Goal: Task Accomplishment & Management: Complete application form

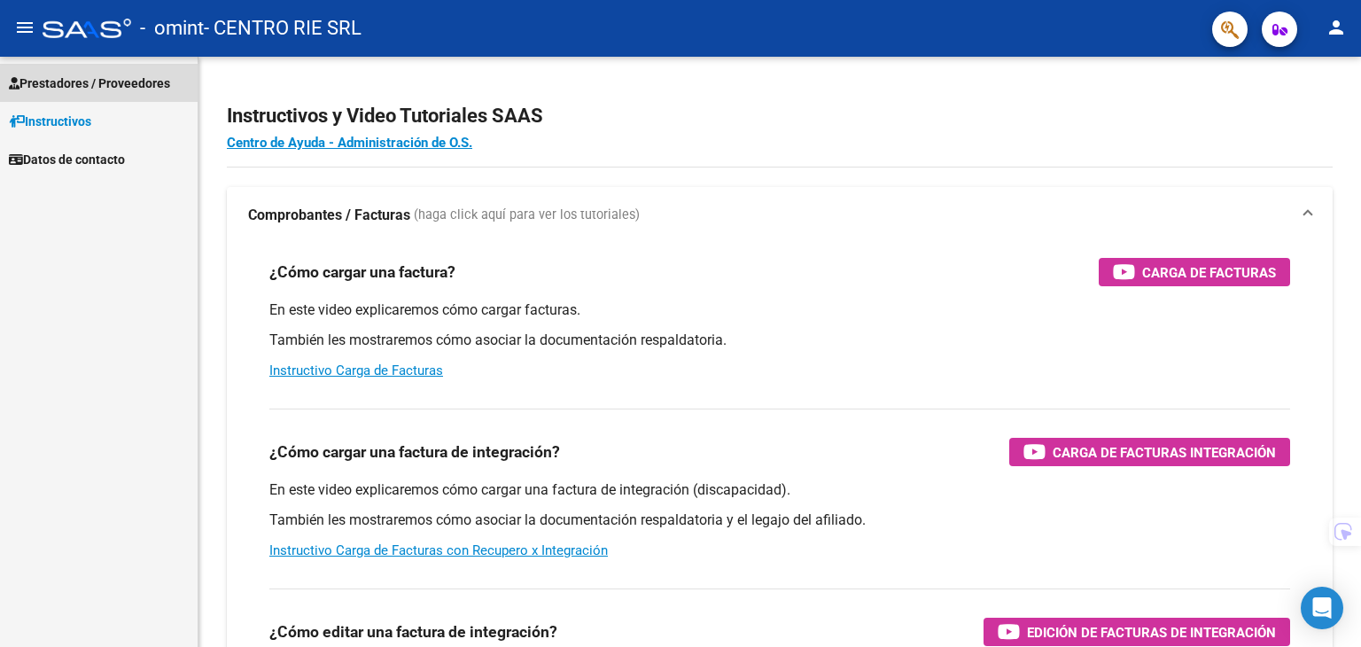
click at [163, 97] on link "Prestadores / Proveedores" at bounding box center [99, 83] width 198 height 38
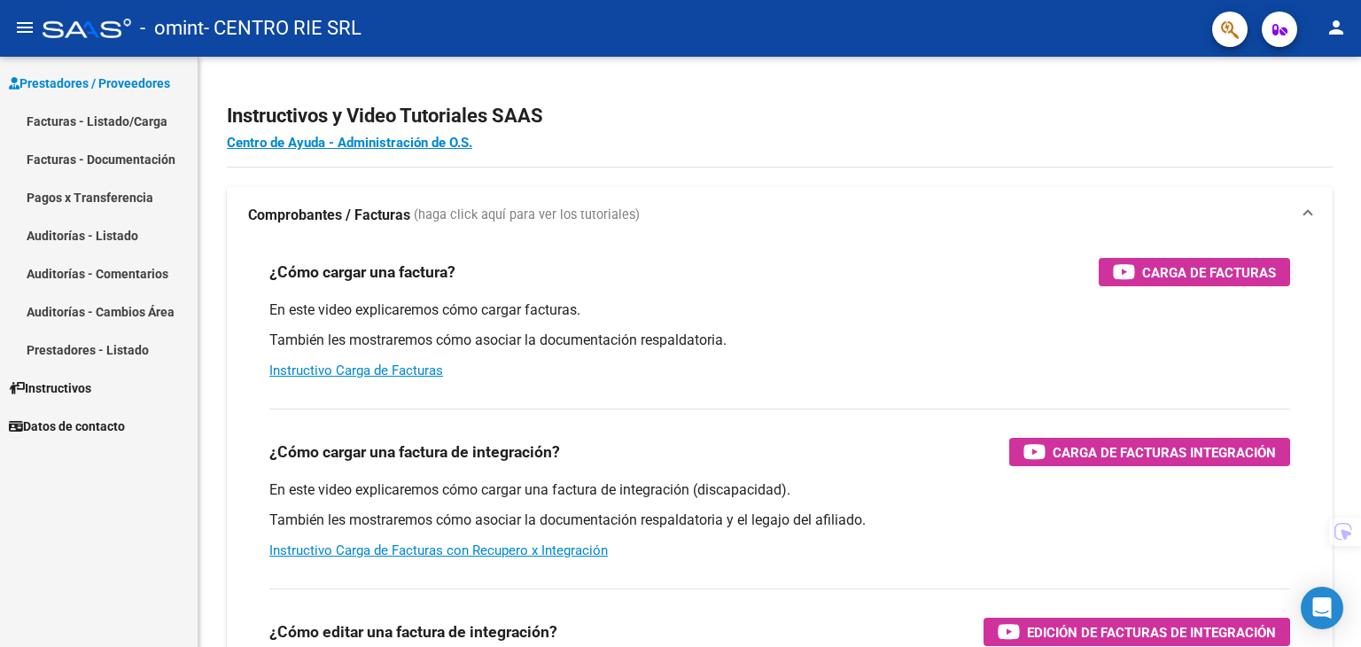
click at [129, 126] on link "Facturas - Listado/Carga" at bounding box center [99, 121] width 198 height 38
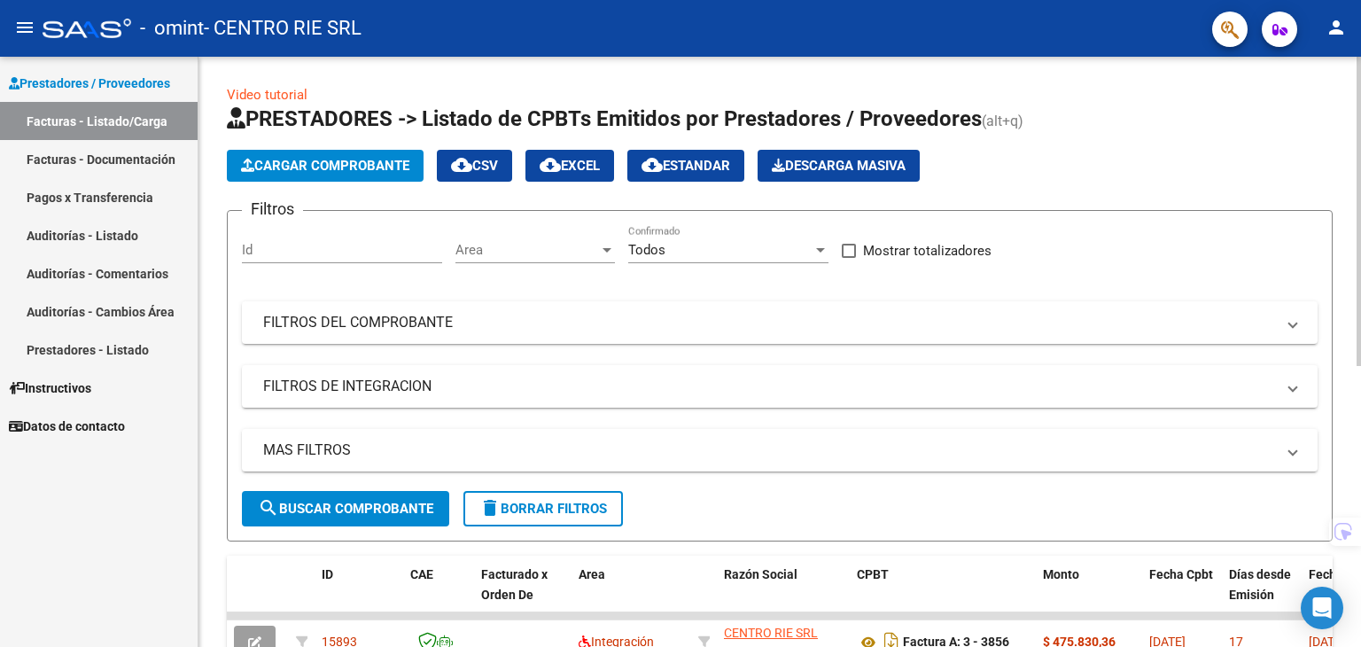
scroll to position [535, 0]
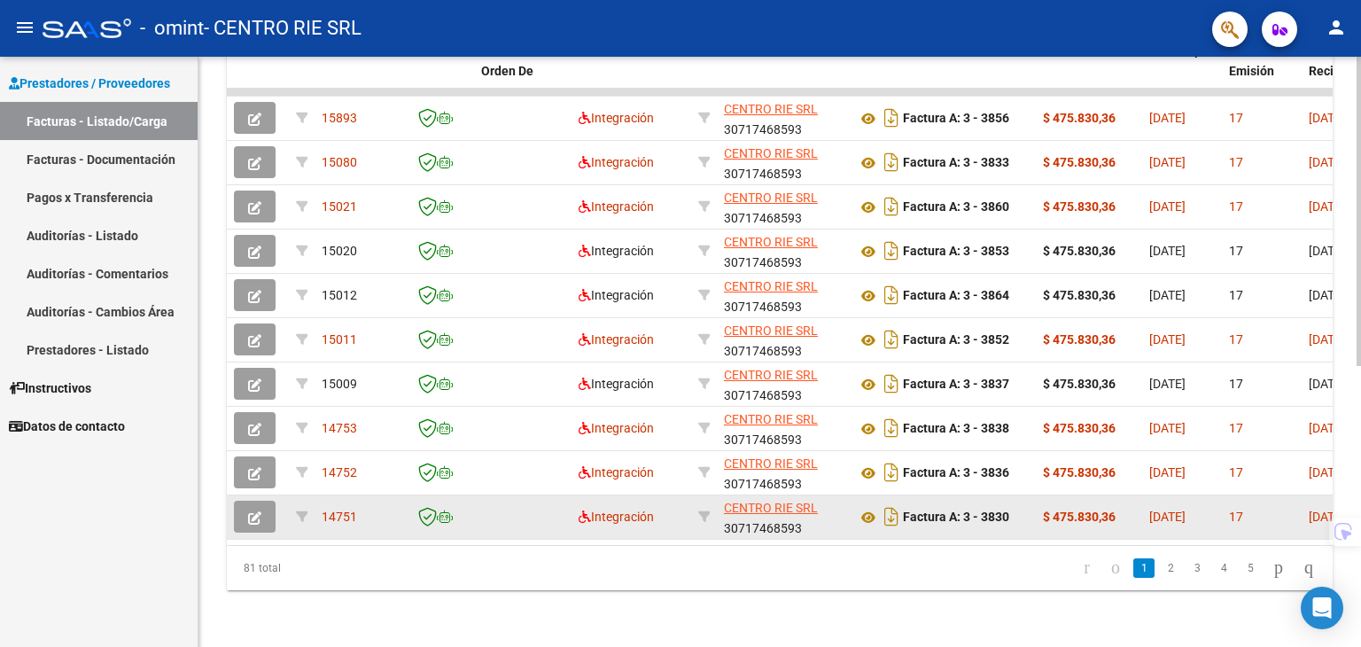
click at [265, 501] on button "button" at bounding box center [255, 517] width 42 height 32
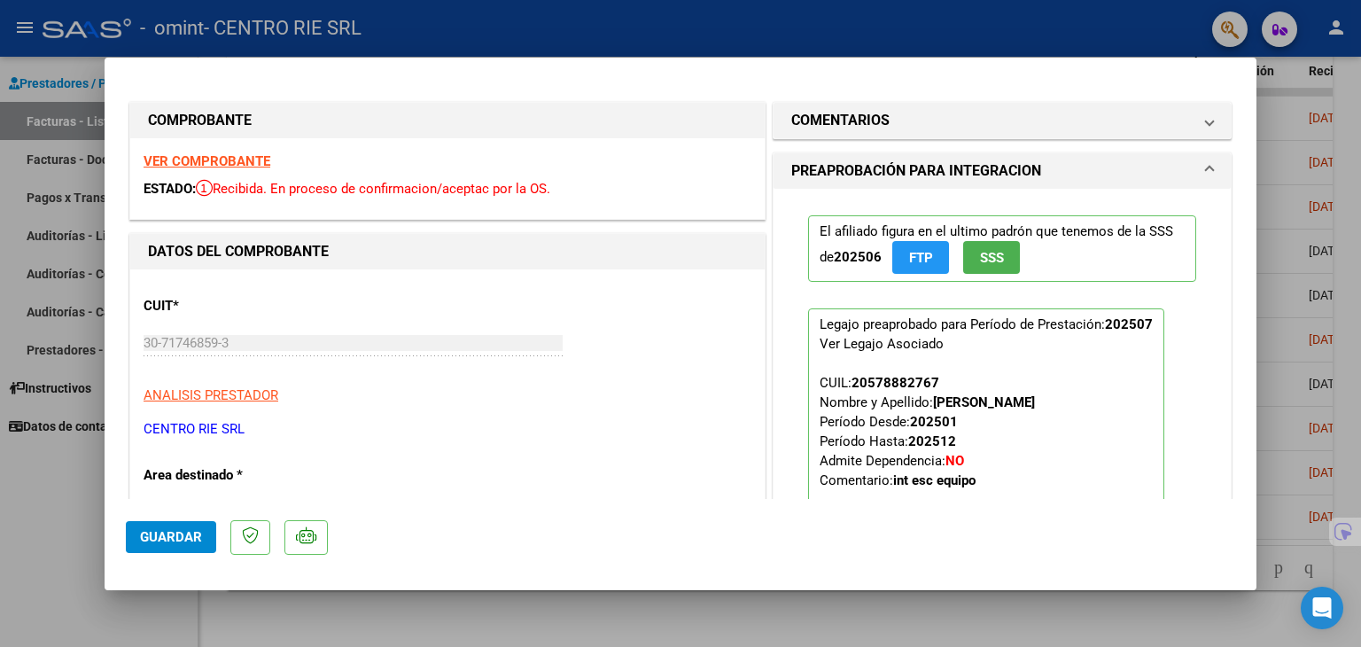
click at [503, 627] on div at bounding box center [680, 323] width 1361 height 647
type input "$ 0,00"
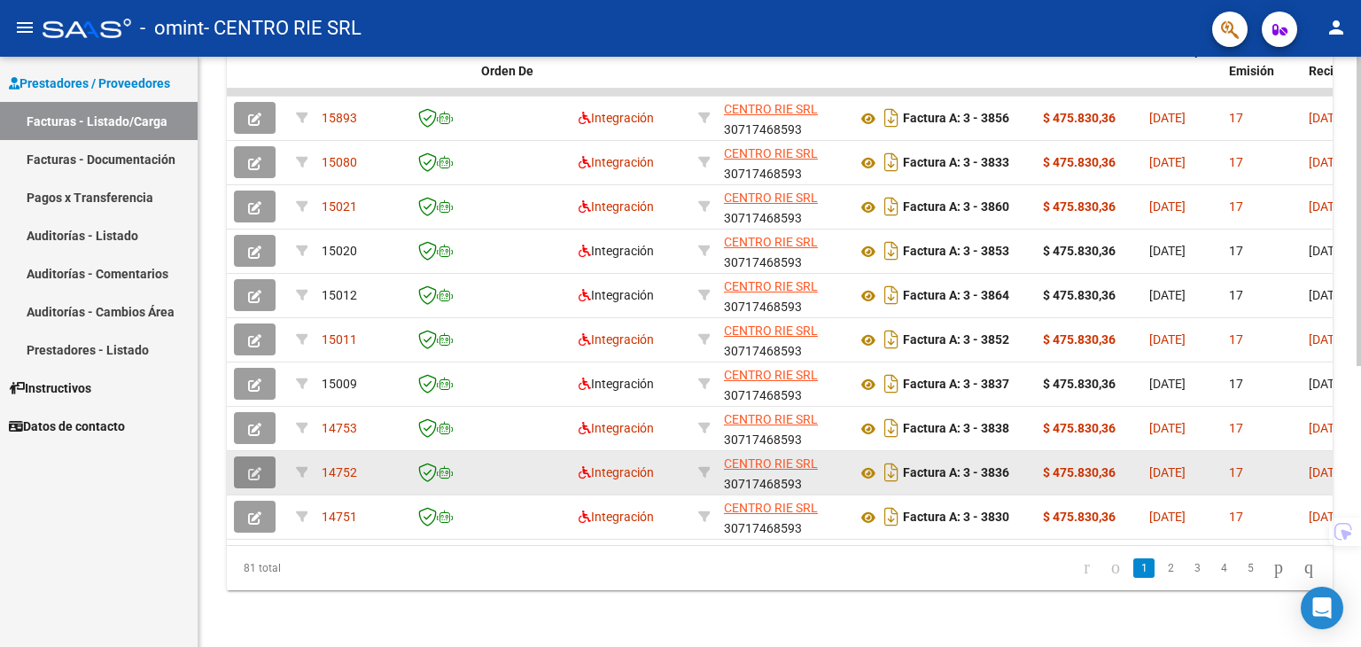
click at [269, 458] on button "button" at bounding box center [255, 472] width 42 height 32
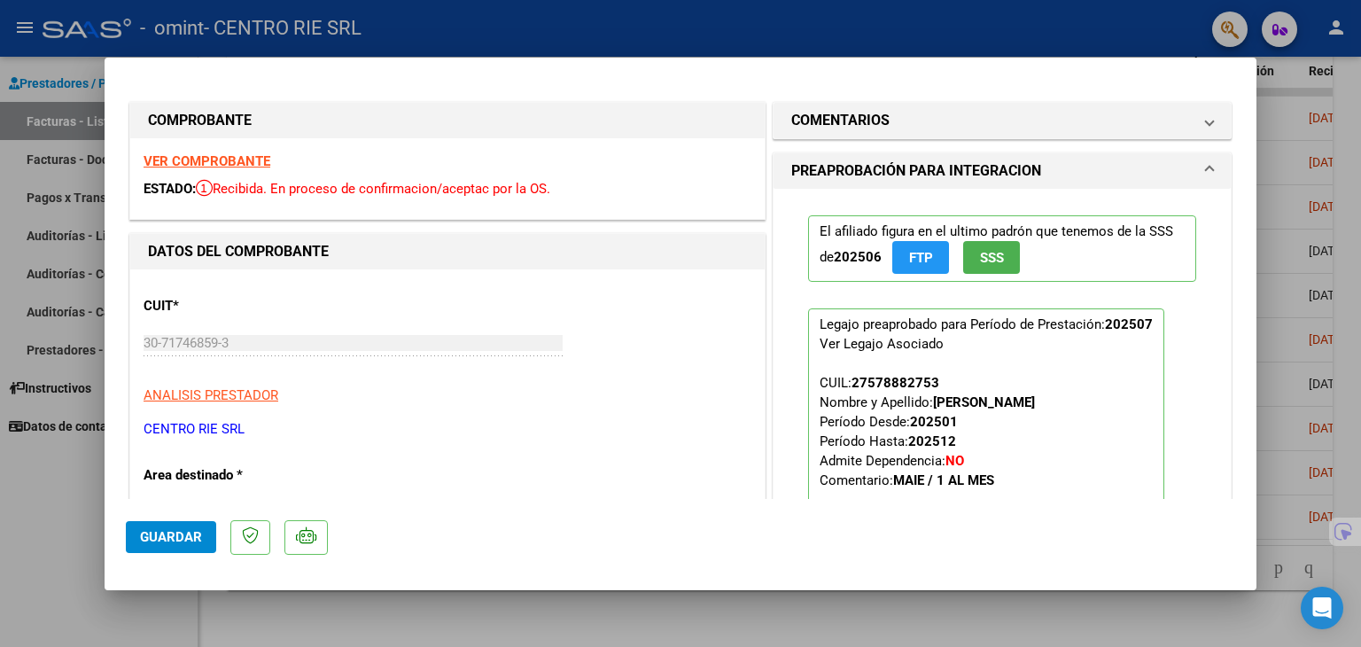
click at [748, 594] on div at bounding box center [680, 323] width 1361 height 647
type input "$ 0,00"
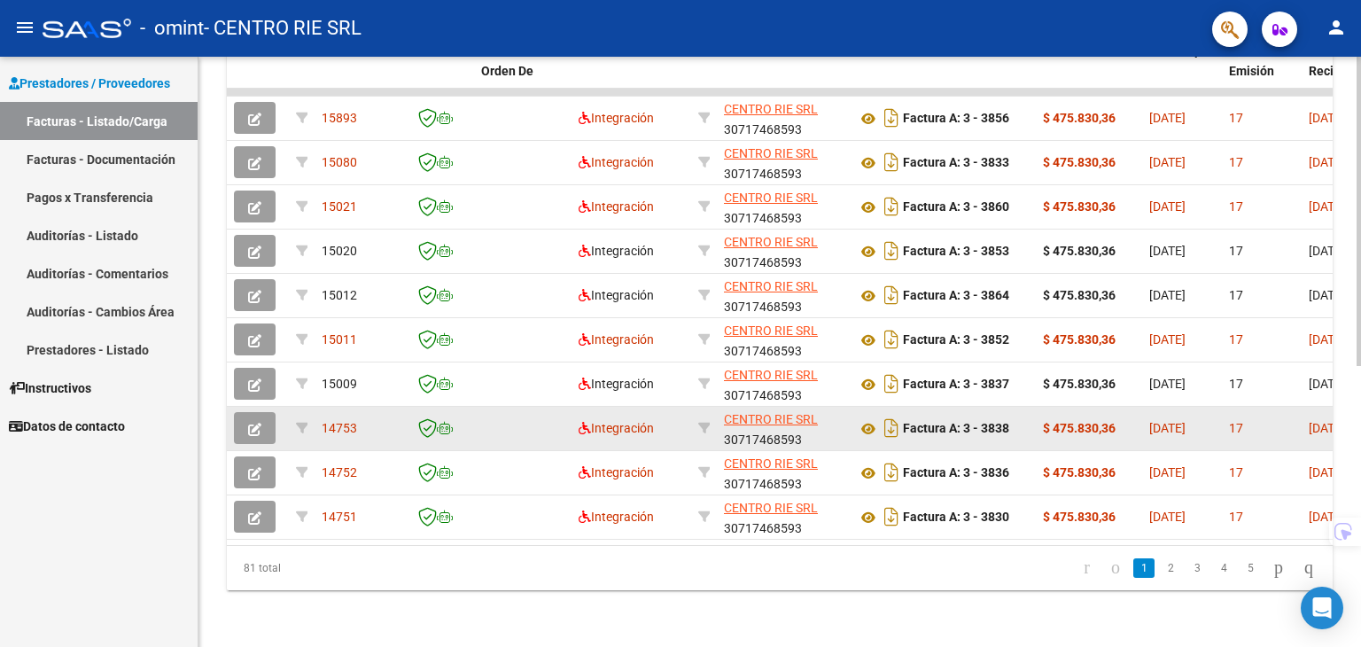
click at [248, 423] on icon "button" at bounding box center [254, 429] width 13 height 13
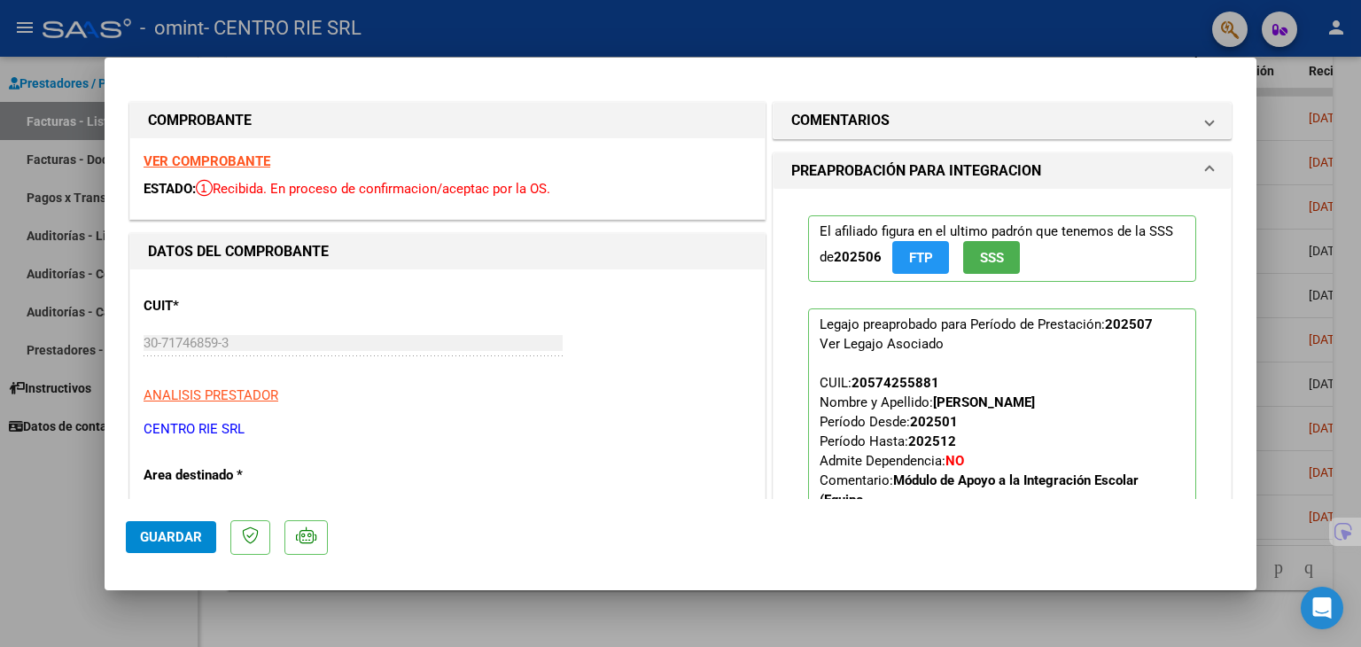
click at [477, 600] on div at bounding box center [680, 323] width 1361 height 647
type input "$ 0,00"
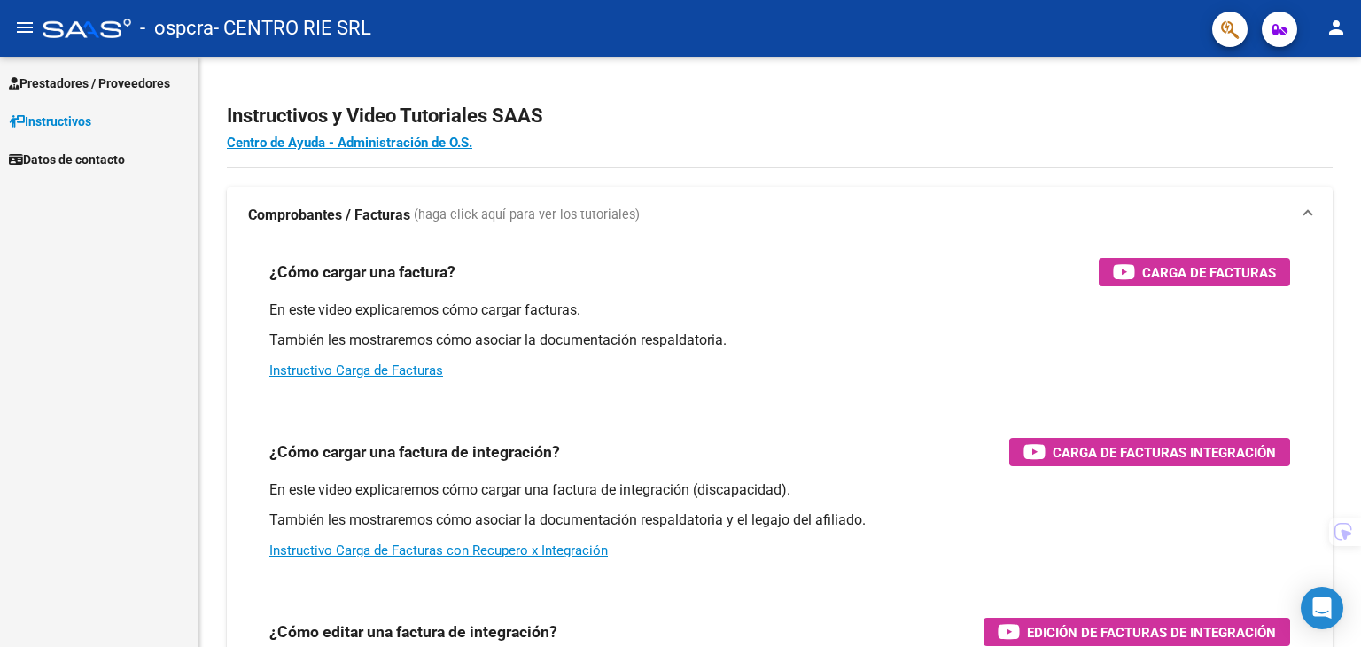
click at [117, 93] on link "Prestadores / Proveedores" at bounding box center [99, 83] width 198 height 38
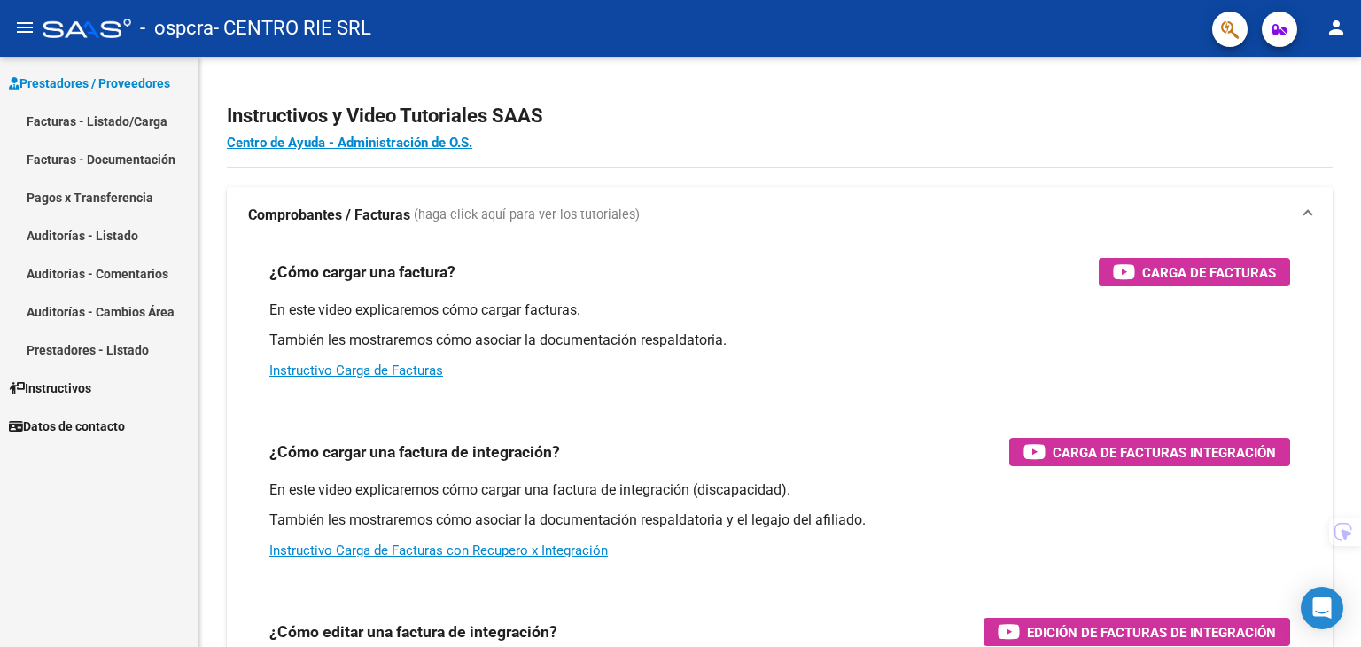
click at [134, 118] on link "Facturas - Listado/Carga" at bounding box center [99, 121] width 198 height 38
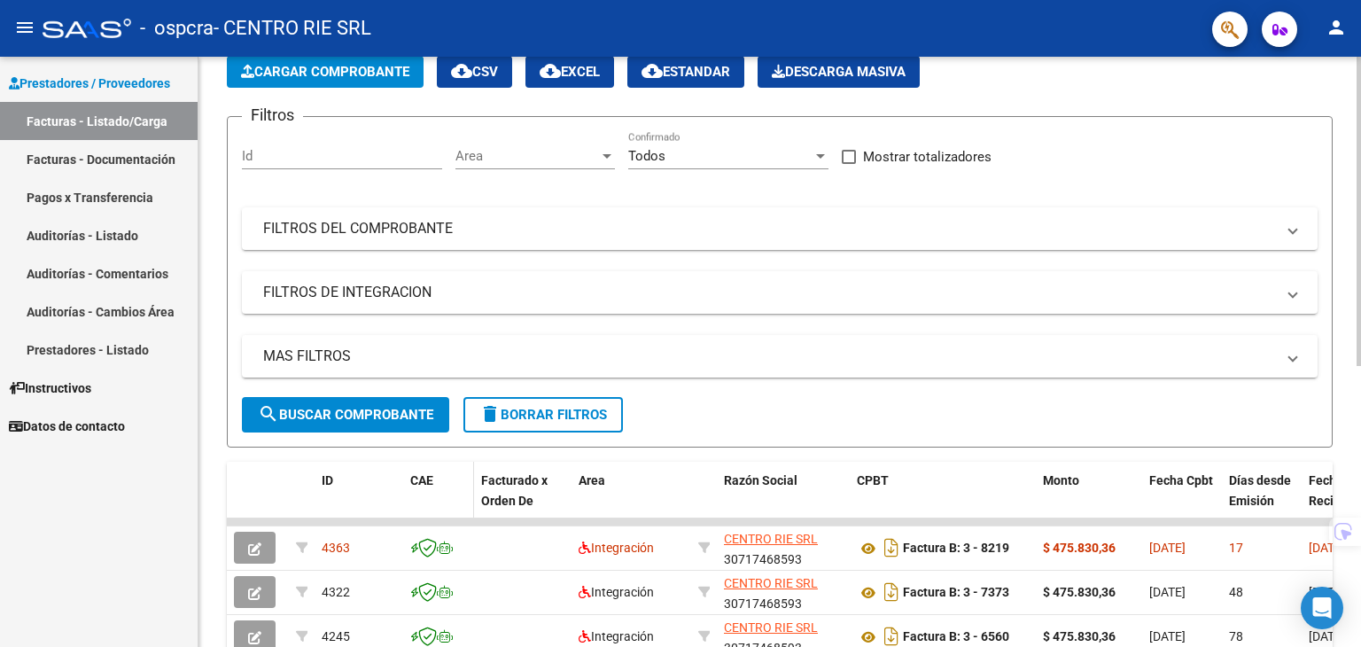
scroll to position [247, 0]
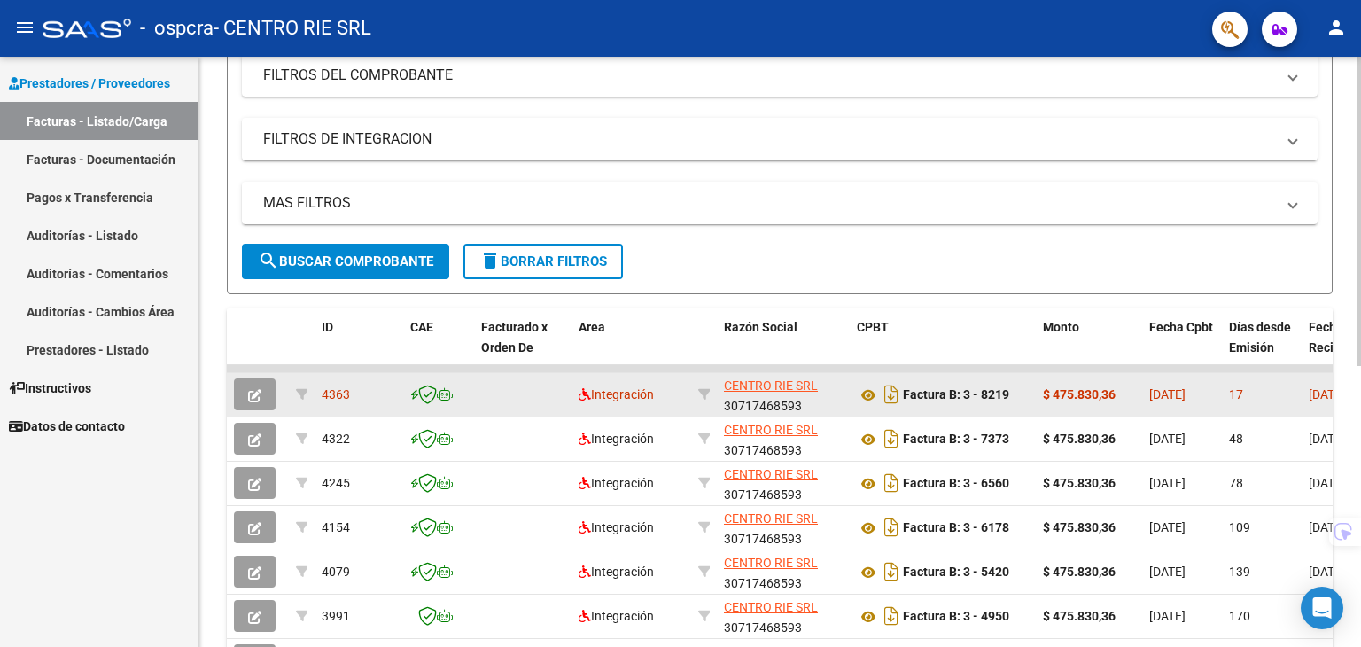
click at [269, 398] on button "button" at bounding box center [255, 394] width 42 height 32
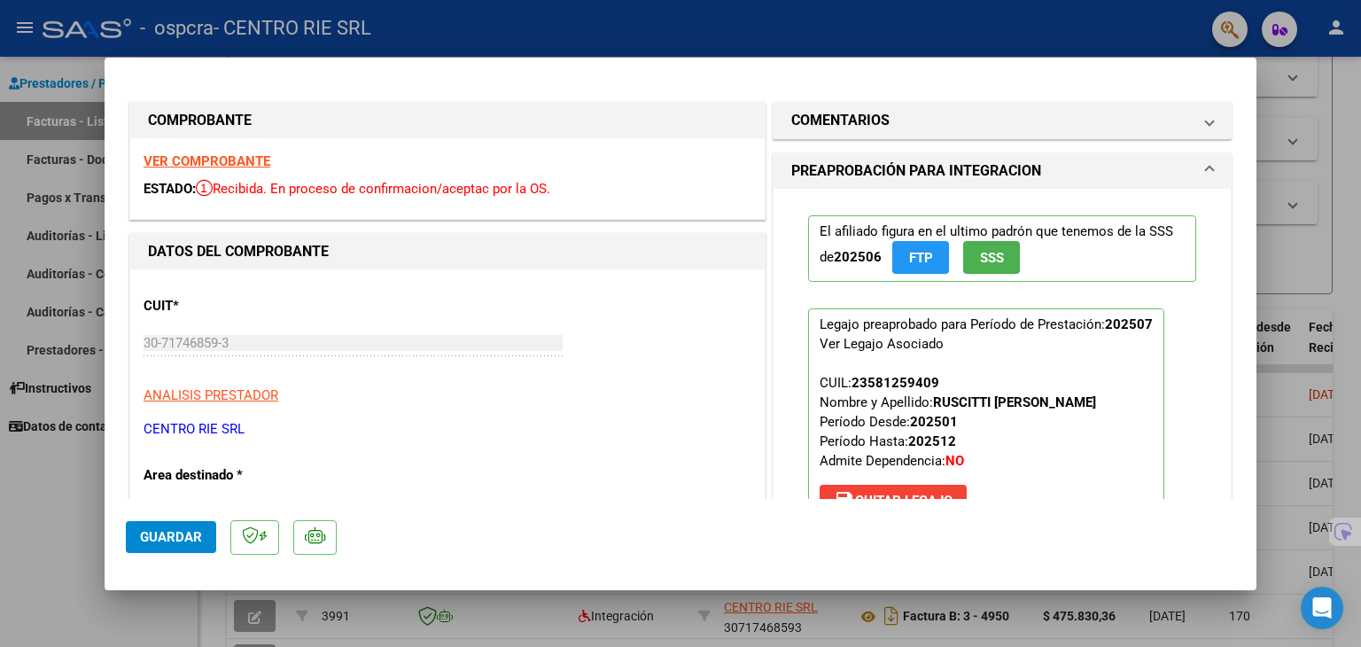
click at [28, 465] on div at bounding box center [680, 323] width 1361 height 647
type input "$ 0,00"
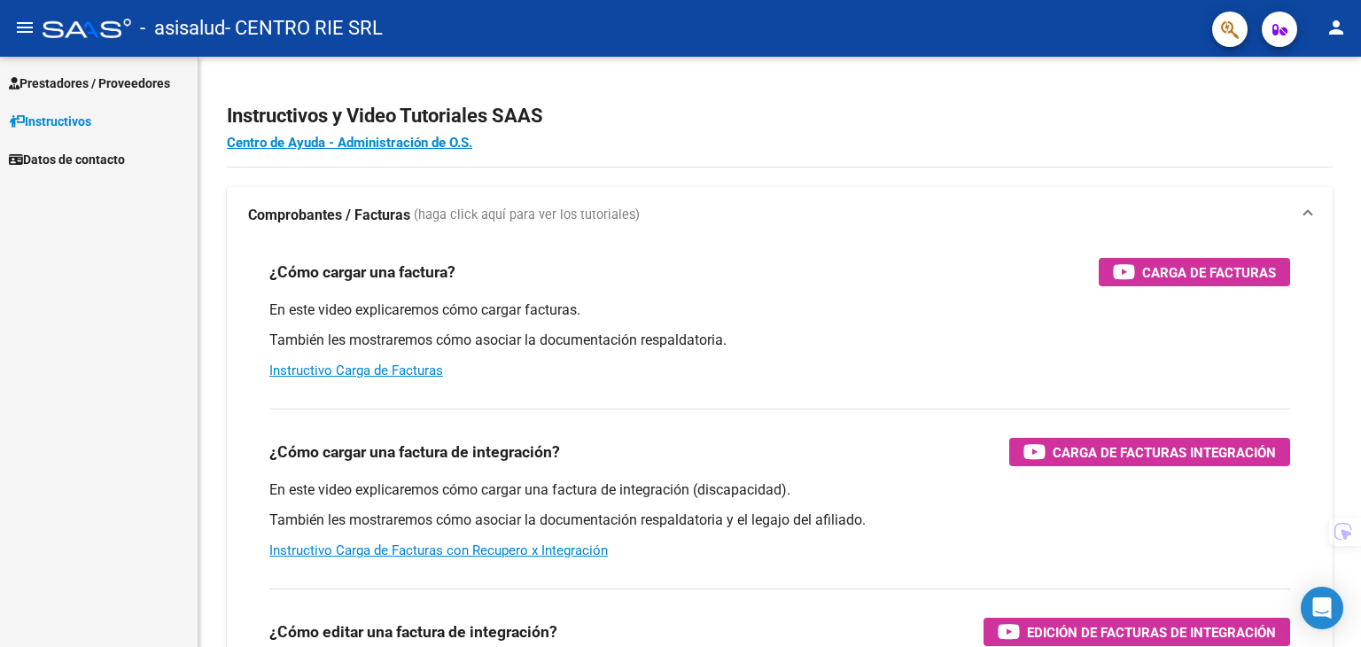
click at [100, 96] on link "Prestadores / Proveedores" at bounding box center [99, 83] width 198 height 38
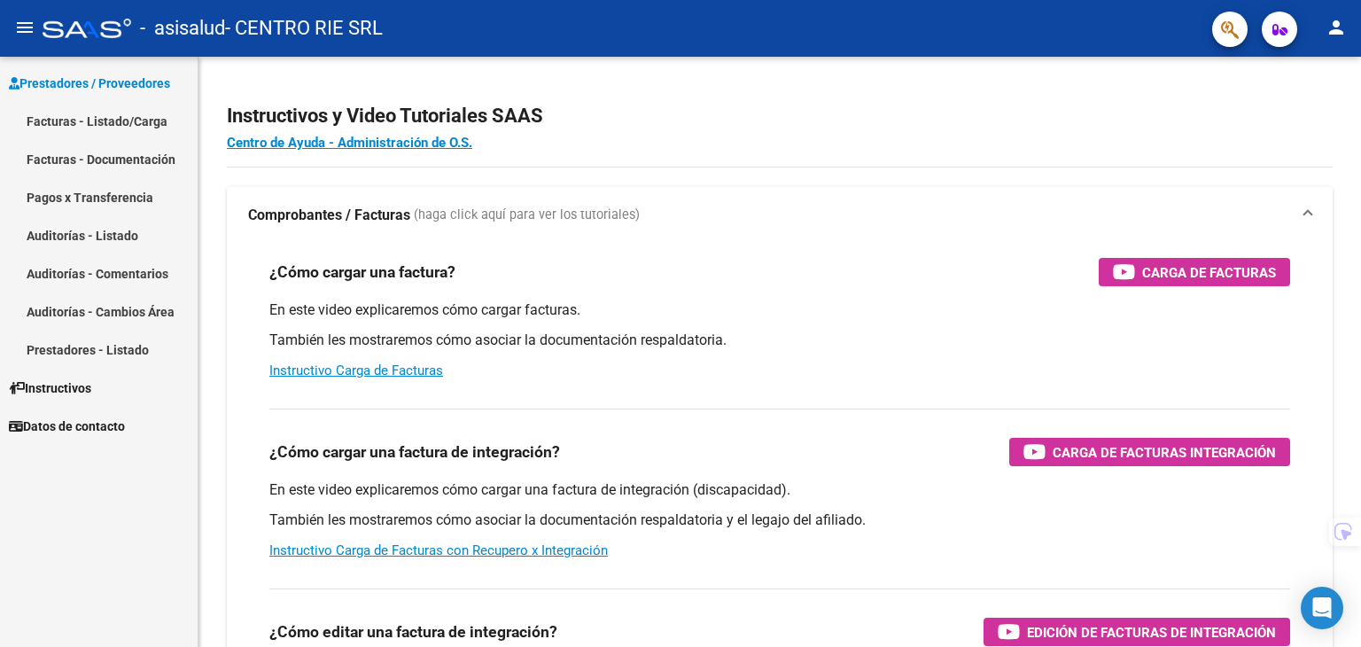
click at [92, 121] on link "Facturas - Listado/Carga" at bounding box center [99, 121] width 198 height 38
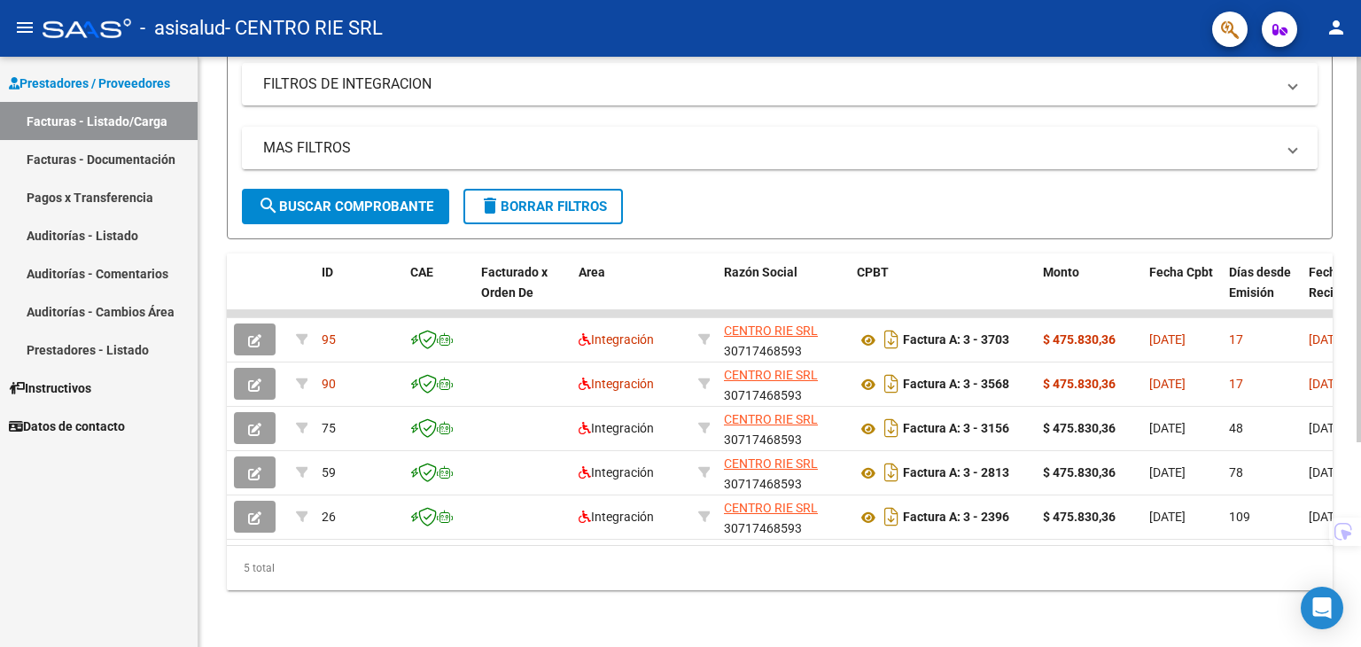
scroll to position [313, 0]
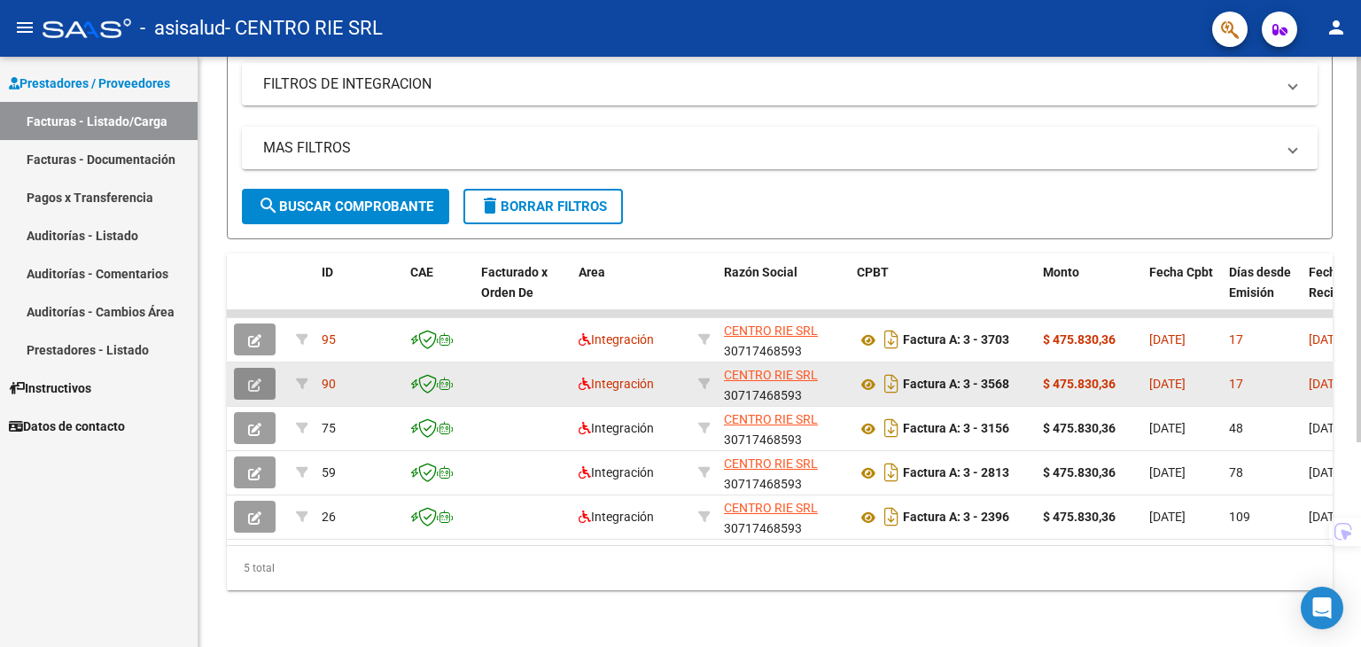
click at [245, 369] on button "button" at bounding box center [255, 384] width 42 height 32
